Goal: Communication & Community: Answer question/provide support

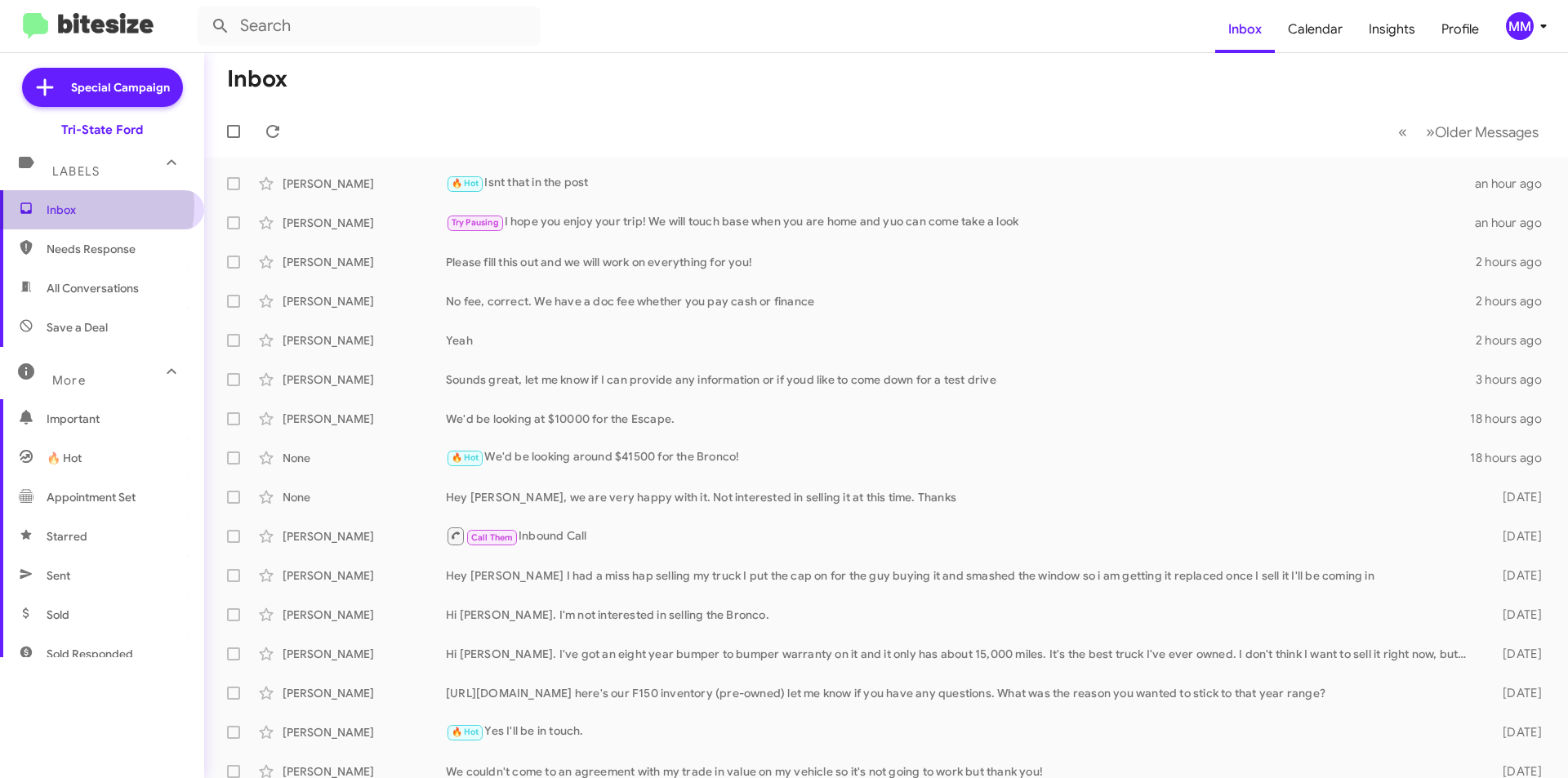
click at [70, 206] on span "Inbox" at bounding box center [116, 209] width 139 height 16
click at [265, 130] on icon at bounding box center [272, 131] width 20 height 19
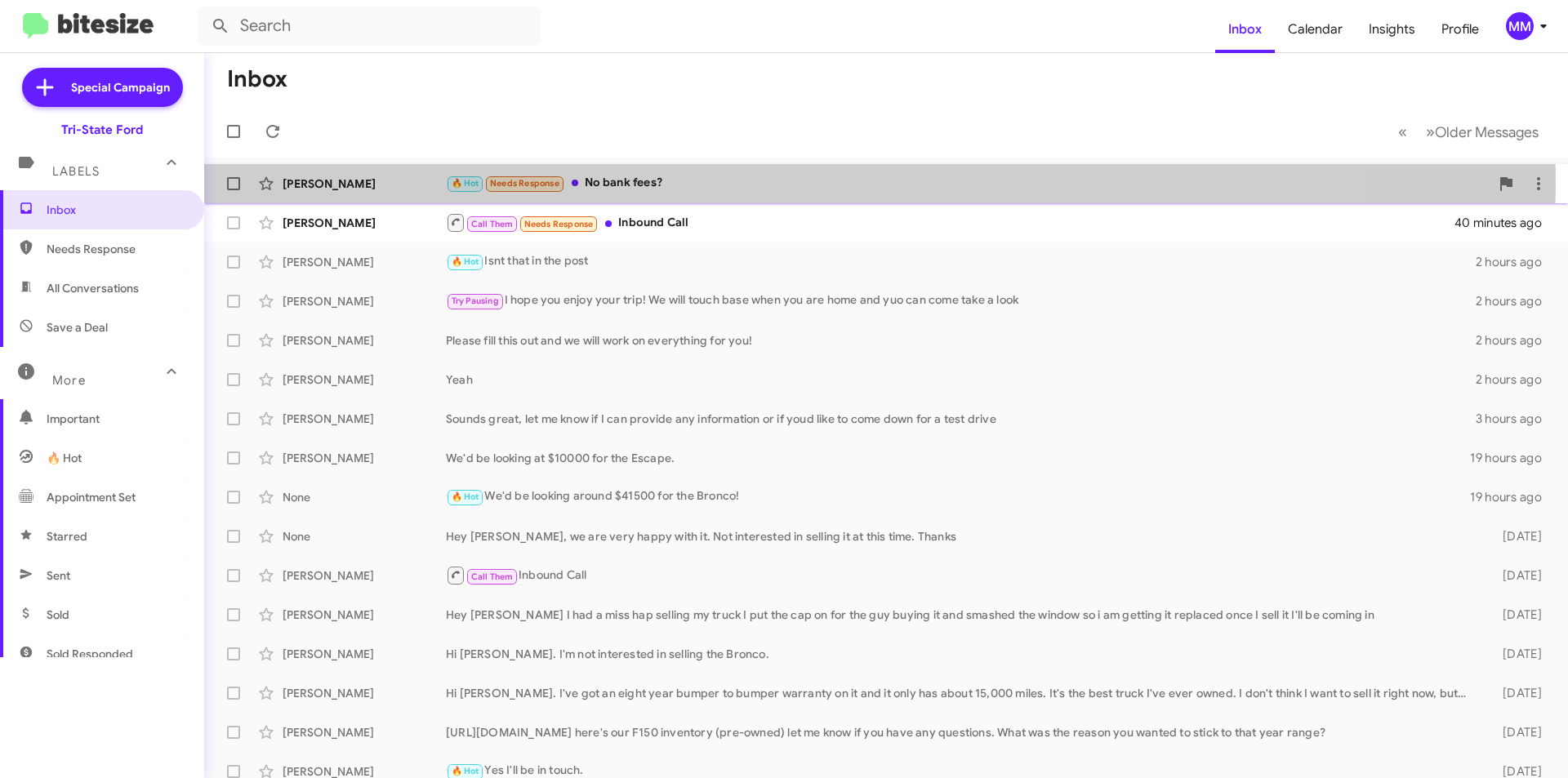
click at [734, 182] on div "🔥 Hot Needs Response No bank fees?" at bounding box center [968, 183] width 1044 height 19
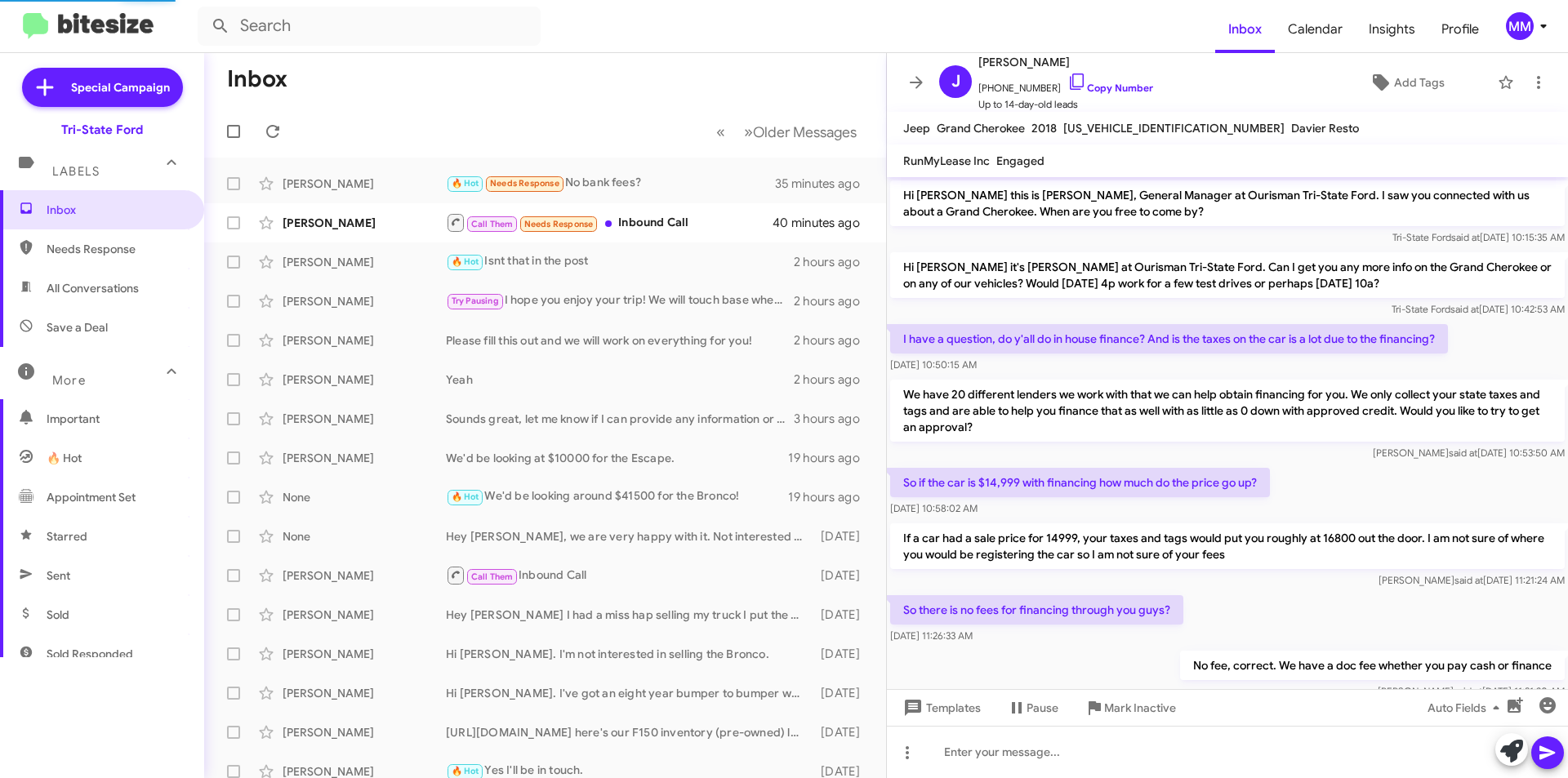
scroll to position [106, 0]
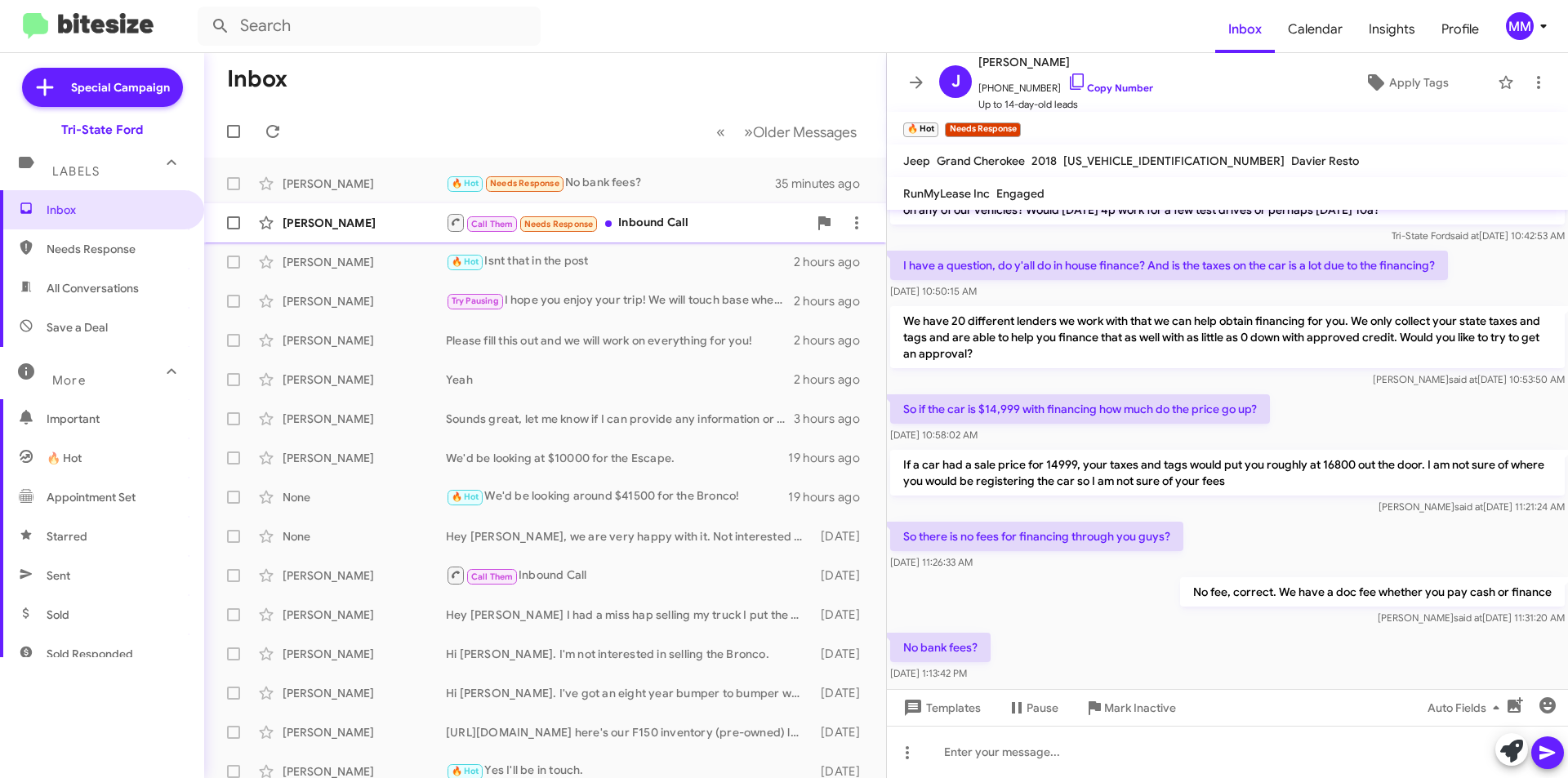
click at [690, 222] on div "Call Them Needs Response Inbound Call" at bounding box center [627, 222] width 362 height 20
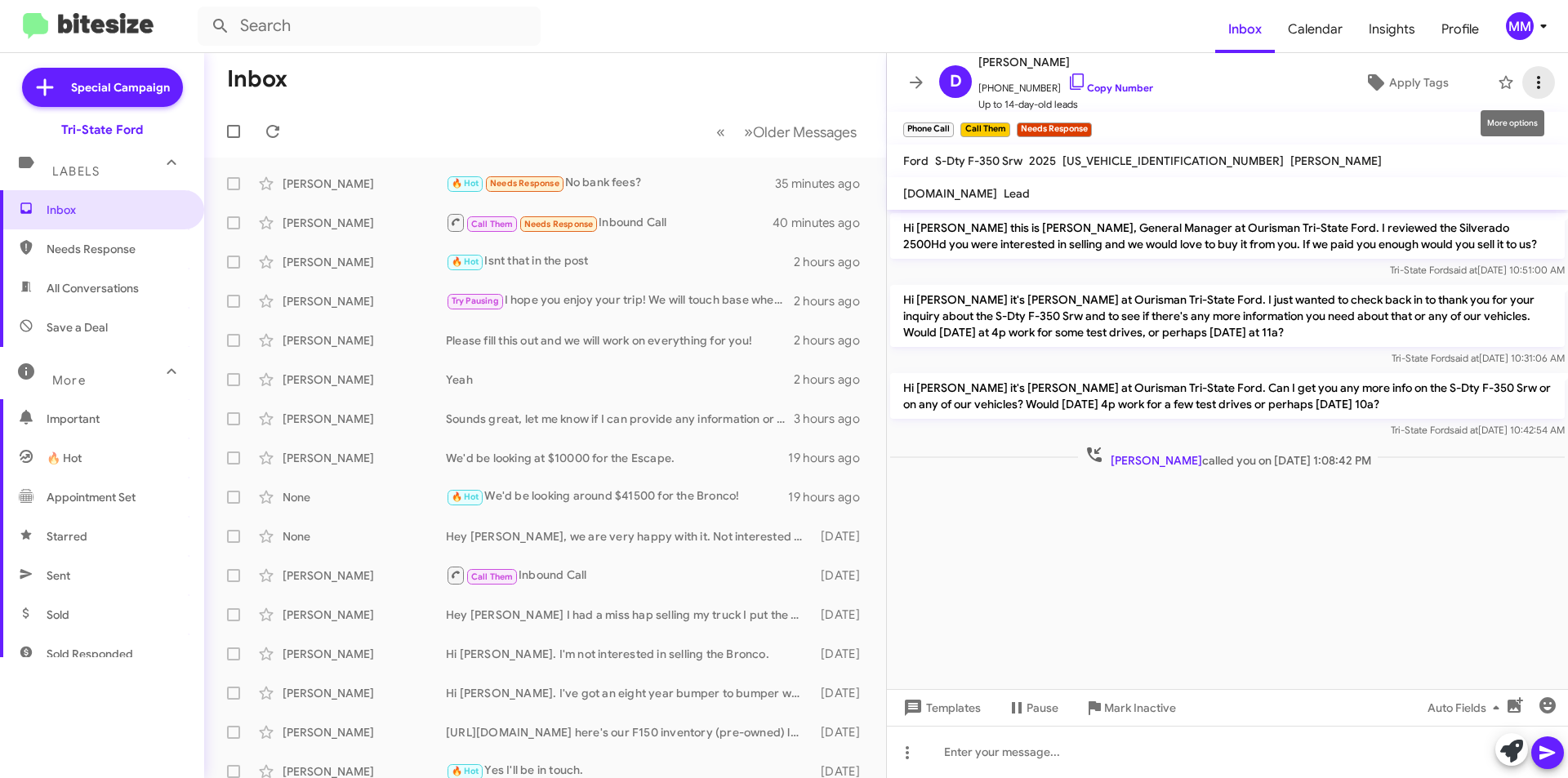
click at [1529, 85] on icon at bounding box center [1538, 82] width 20 height 19
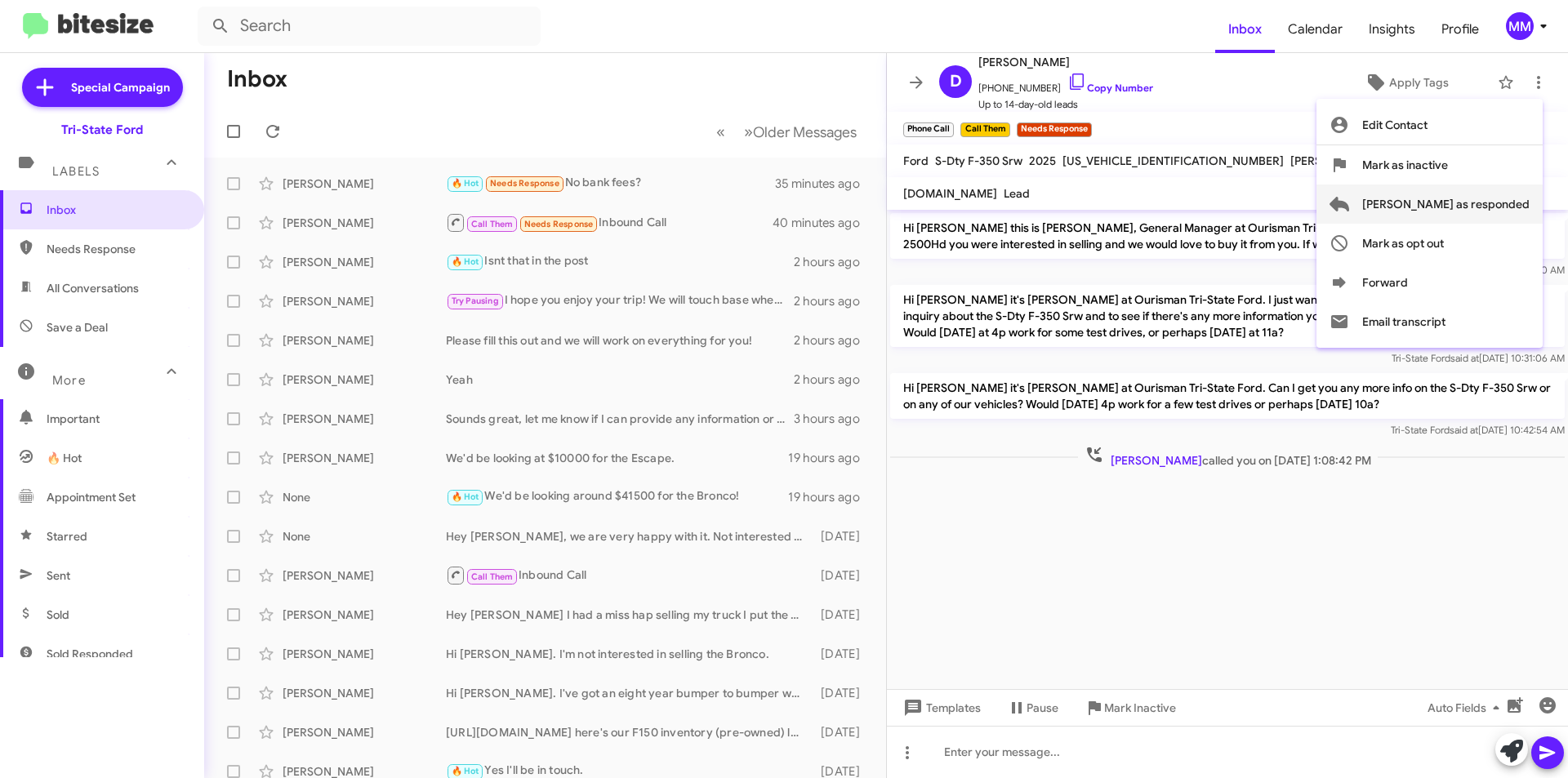
click at [1455, 219] on span "[PERSON_NAME] as responded" at bounding box center [1445, 204] width 167 height 39
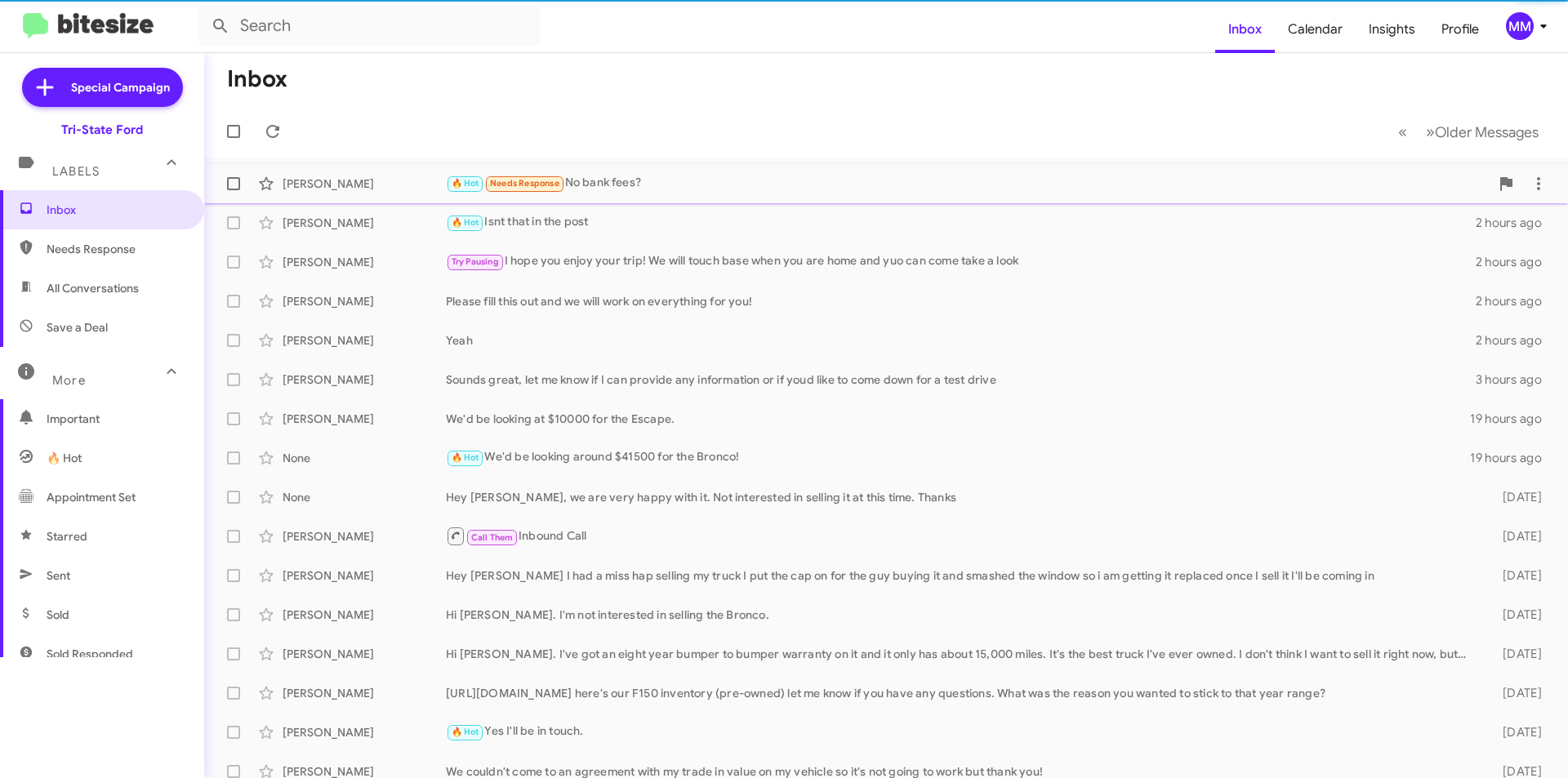
click at [707, 177] on div "🔥 Hot Needs Response No bank fees?" at bounding box center [968, 183] width 1044 height 19
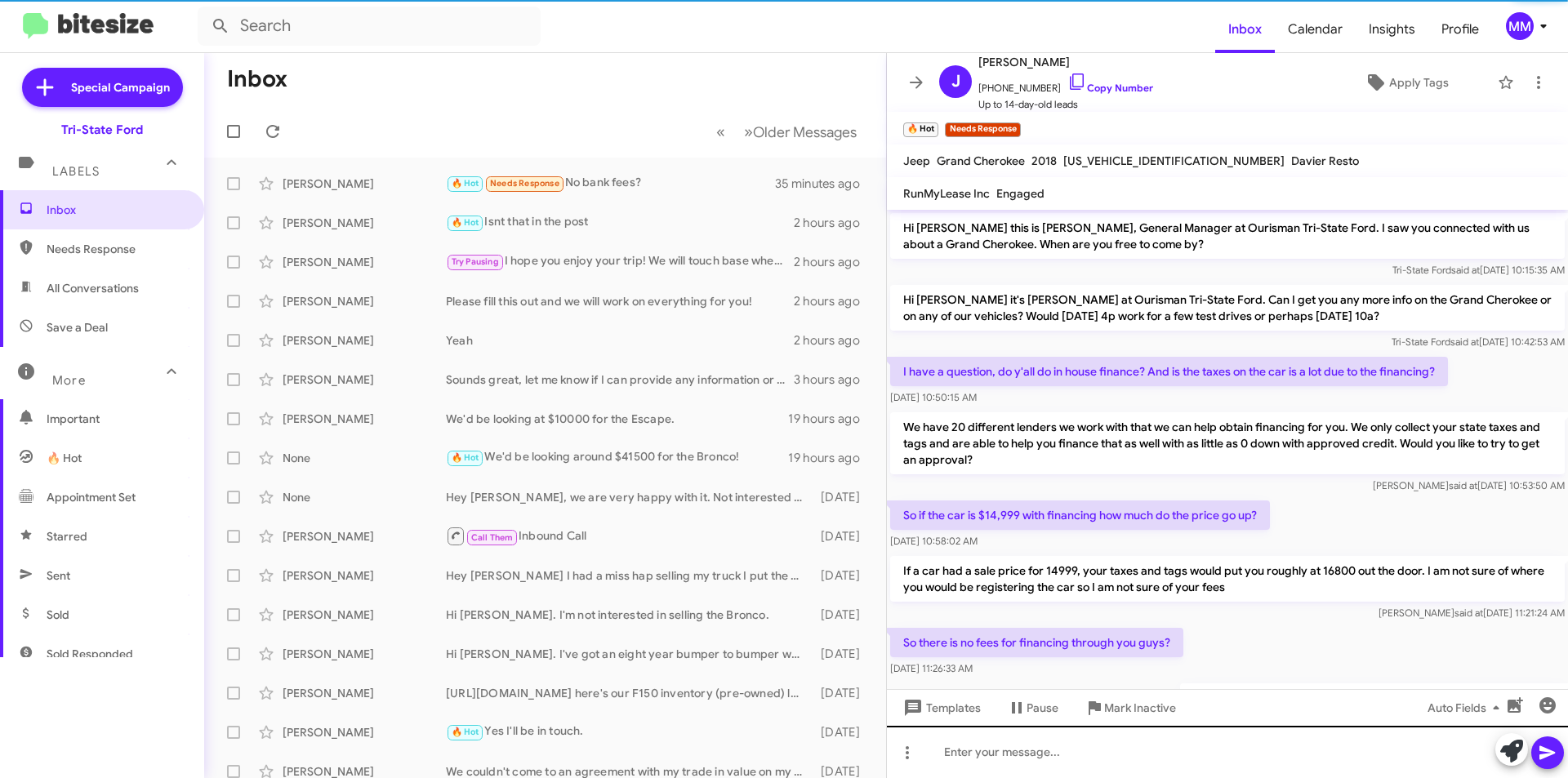
scroll to position [106, 0]
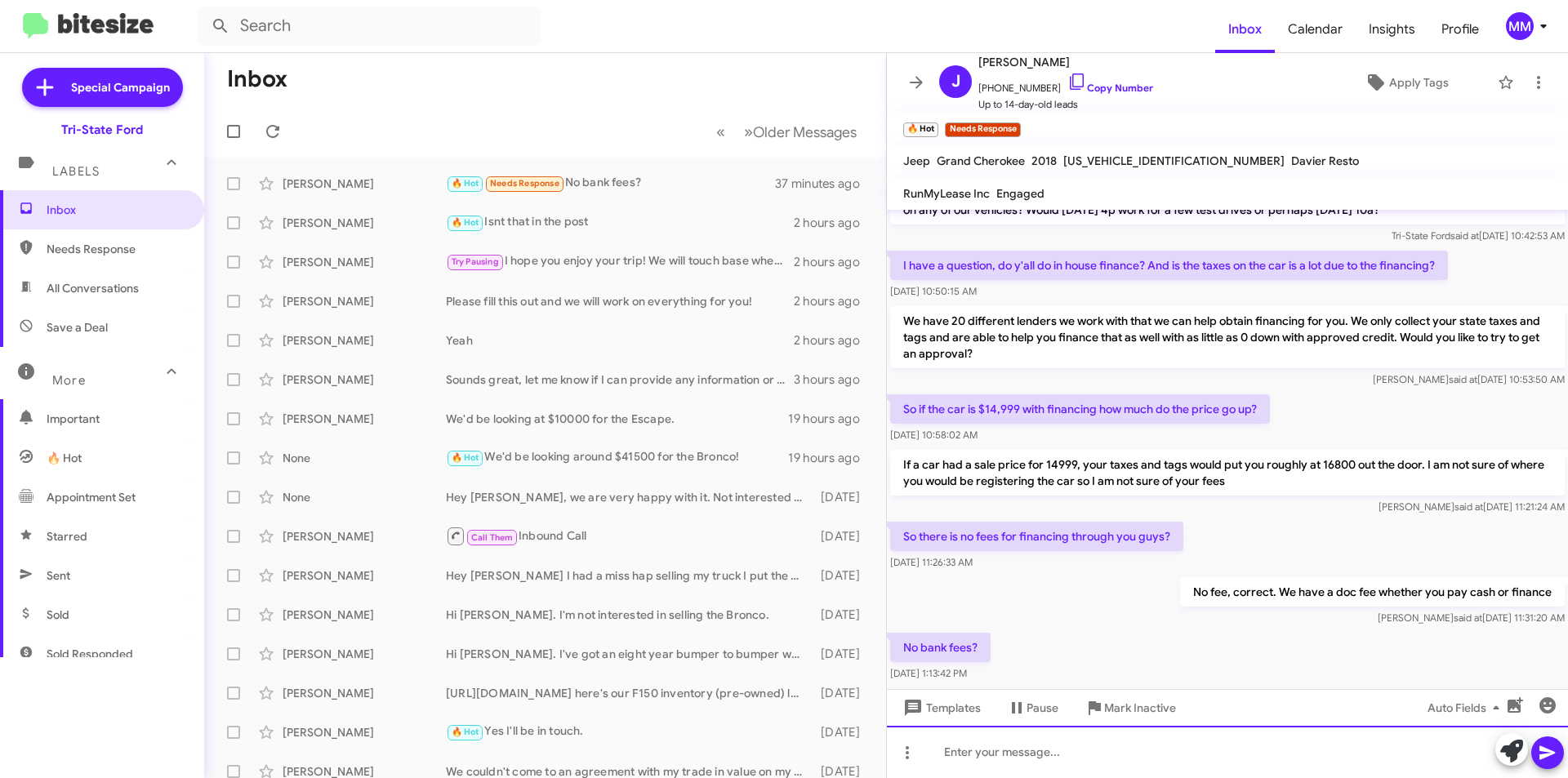
click at [955, 747] on div at bounding box center [1227, 752] width 681 height 53
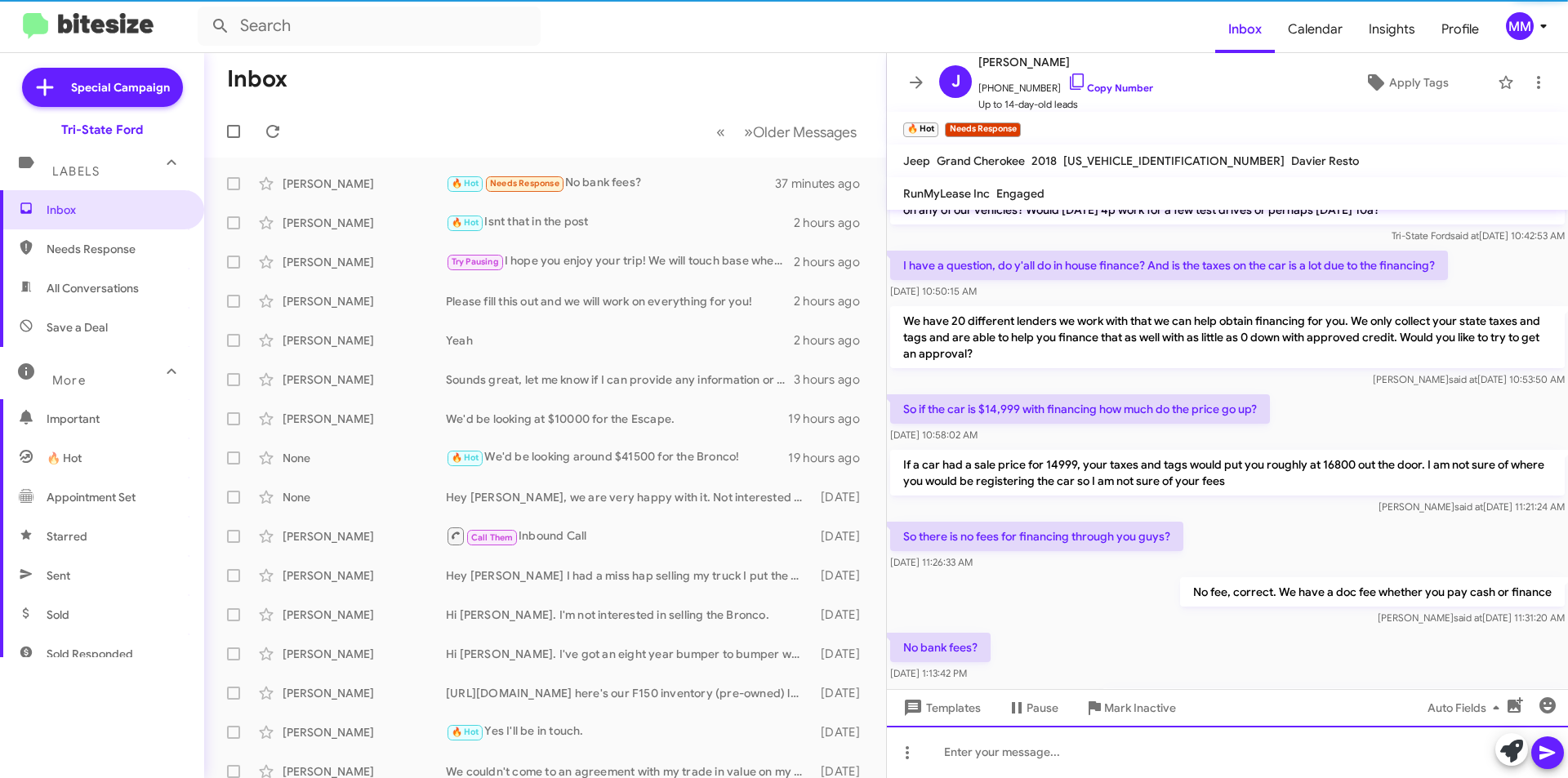
scroll to position [0, 0]
